Goal: Information Seeking & Learning: Learn about a topic

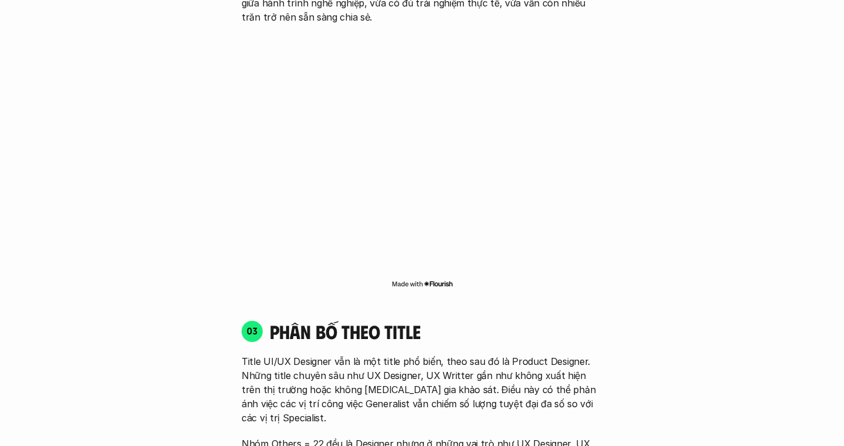
scroll to position [1482, 0]
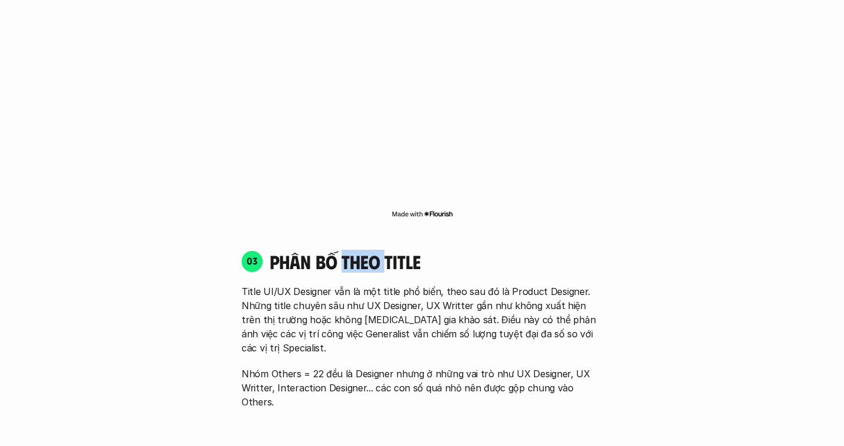
drag, startPoint x: 342, startPoint y: 232, endPoint x: 387, endPoint y: 233, distance: 45.9
click at [387, 250] on h4 "phân bố theo title" at bounding box center [436, 261] width 333 height 22
drag, startPoint x: 371, startPoint y: 234, endPoint x: 454, endPoint y: 148, distance: 120.2
click at [362, 250] on h4 "phân bố theo title" at bounding box center [436, 261] width 333 height 22
click at [368, 238] on div "03 phân bố theo title Title UI/UX Designer vẫn là một title phổ biến, theo sau …" at bounding box center [422, 427] width 382 height 379
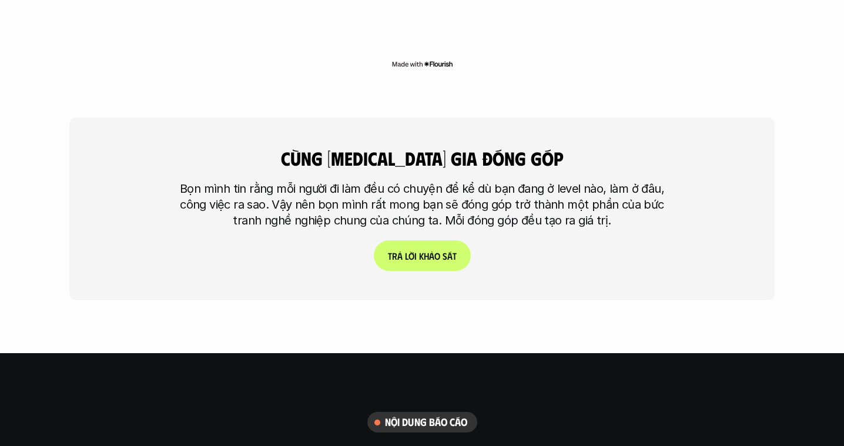
scroll to position [2947, 0]
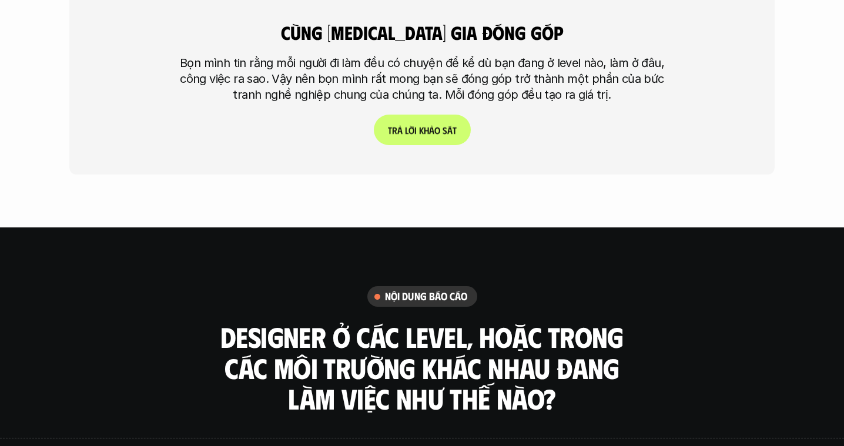
click at [409, 125] on p "T r ả l ờ i k h ả o s á t" at bounding box center [422, 130] width 69 height 11
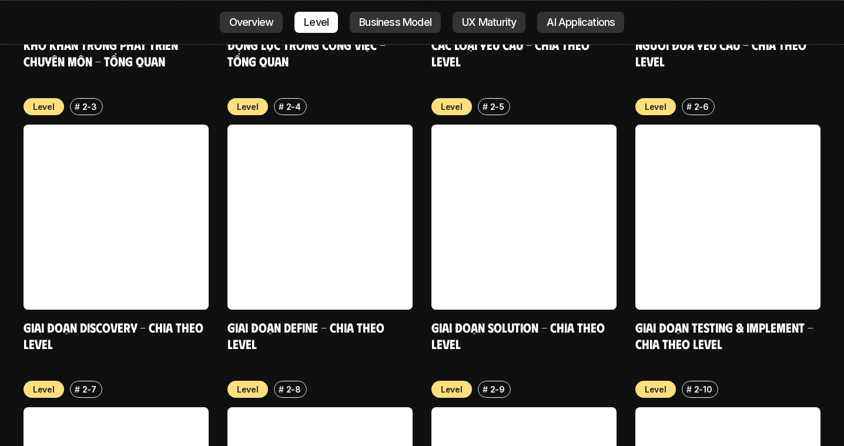
scroll to position [4674, 0]
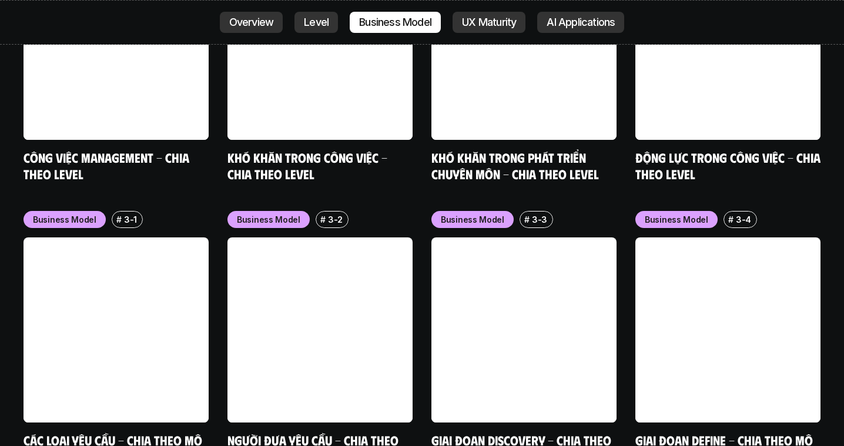
click at [301, 432] on link "Người đưa yêu cầu - Chia theo mô hình công ty" at bounding box center [315, 448] width 174 height 32
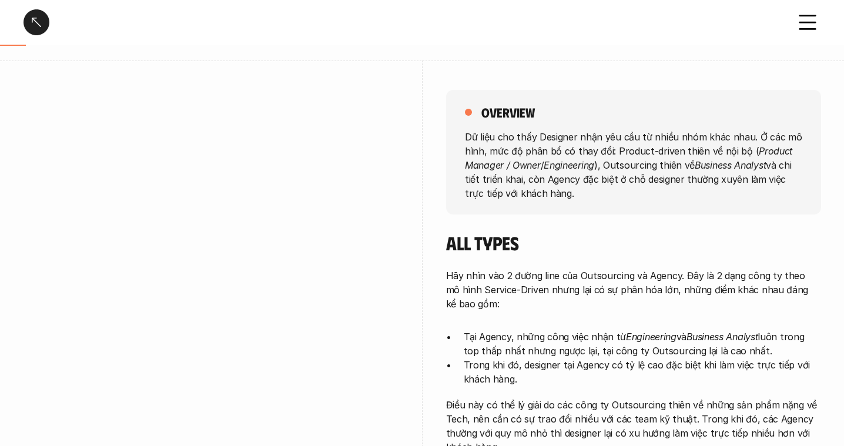
scroll to position [131, 0]
click at [32, 24] on div at bounding box center [37, 22] width 26 height 26
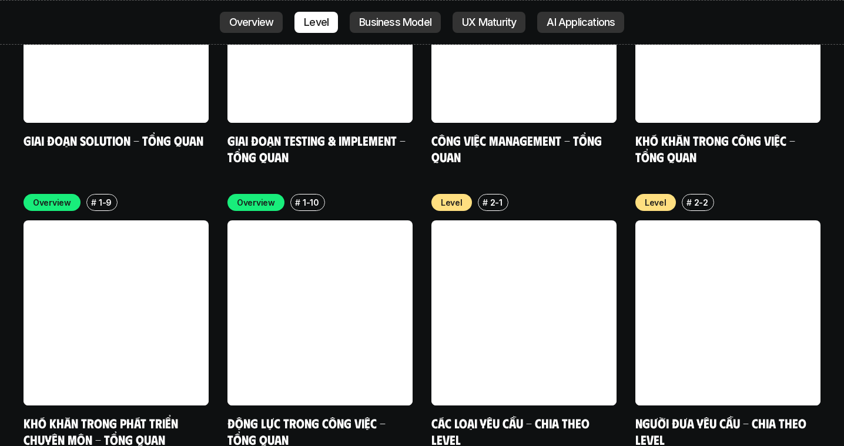
scroll to position [3831, 0]
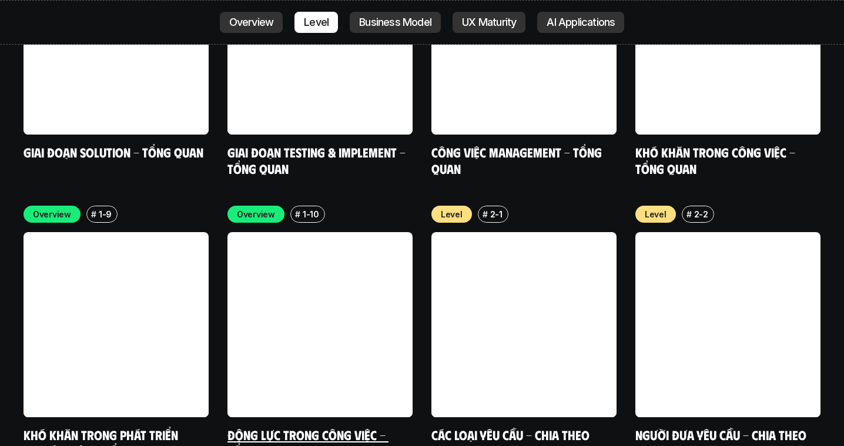
click at [291, 279] on link at bounding box center [320, 324] width 185 height 185
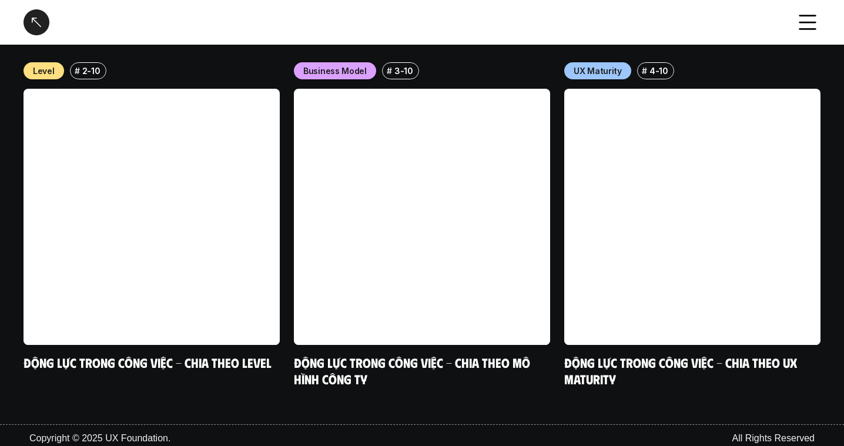
scroll to position [1333, 0]
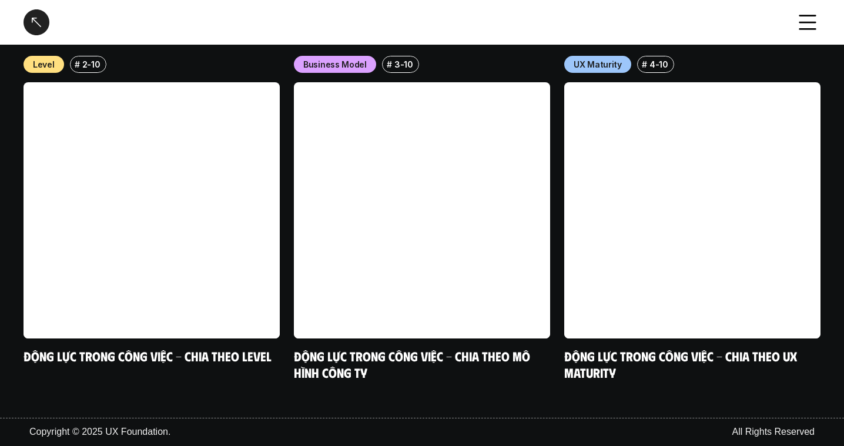
click at [42, 25] on div at bounding box center [37, 22] width 26 height 26
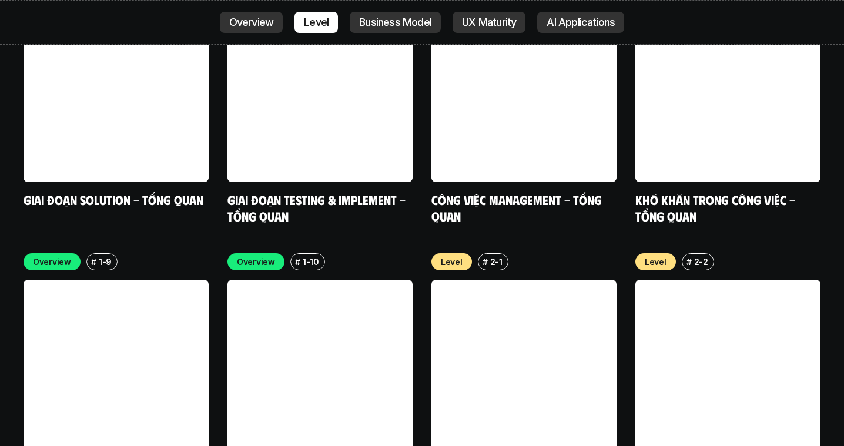
scroll to position [3781, 0]
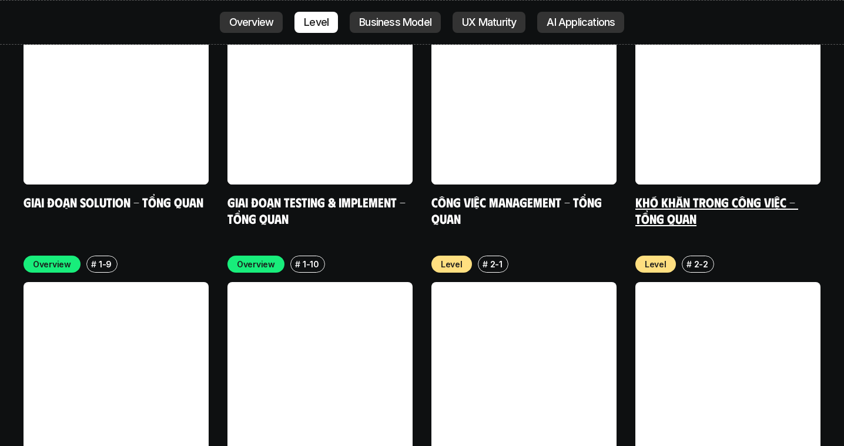
click at [673, 194] on link "Khó khăn trong công việc - Tổng quan" at bounding box center [717, 210] width 163 height 32
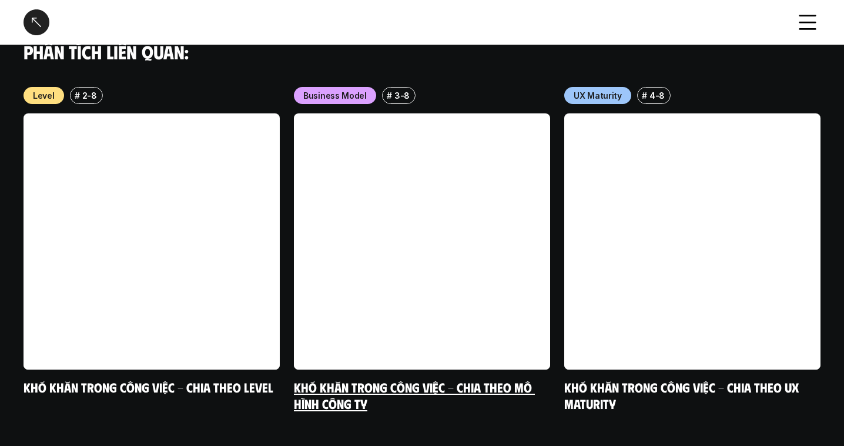
scroll to position [1392, 0]
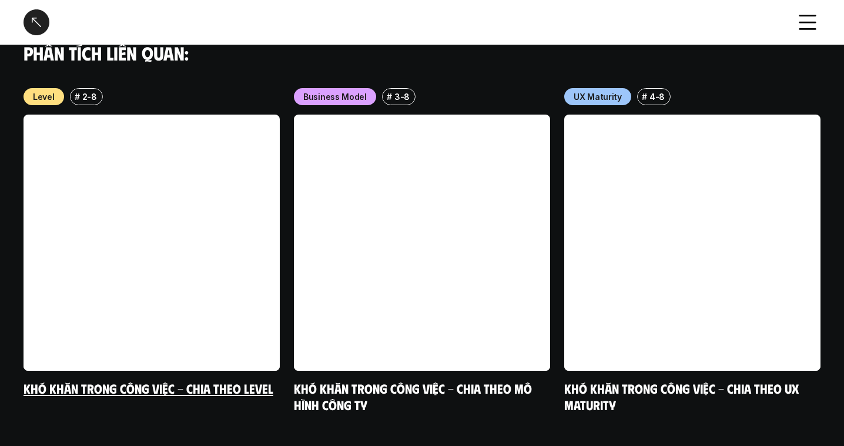
click at [213, 380] on link "Khó khăn trong công việc - Chia theo Level" at bounding box center [149, 388] width 250 height 16
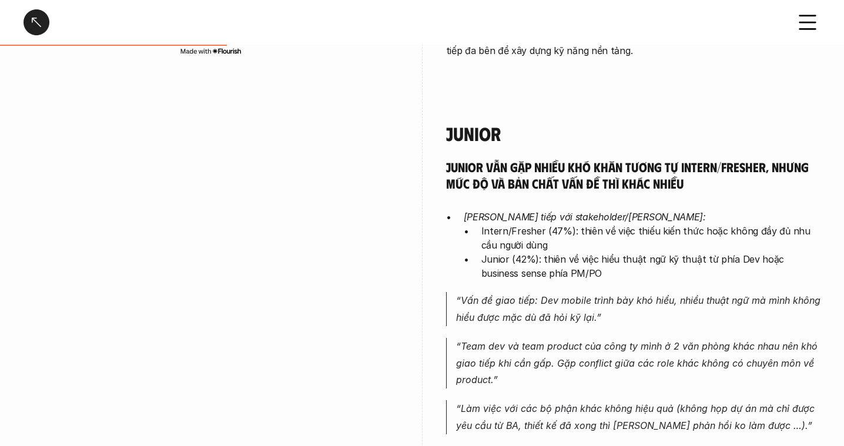
scroll to position [1394, 0]
